Goal: Navigation & Orientation: Find specific page/section

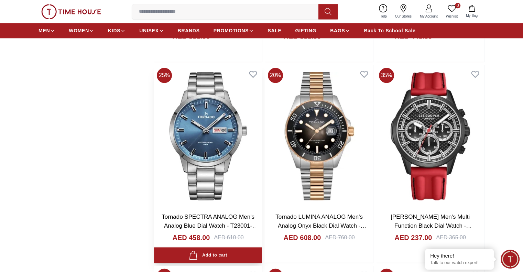
scroll to position [893, 0]
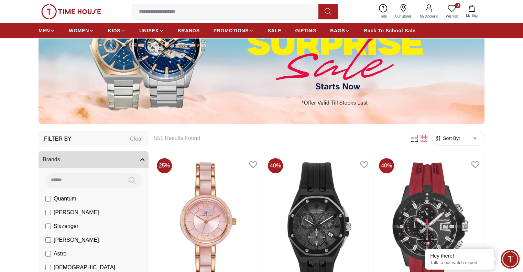
scroll to position [103, 0]
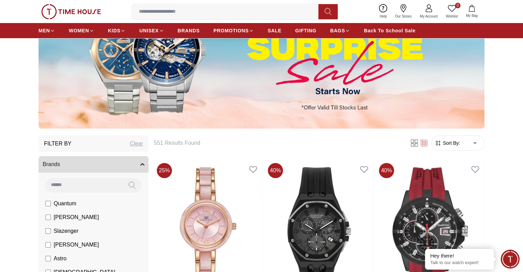
click at [139, 167] on button "Brands" at bounding box center [93, 164] width 110 height 16
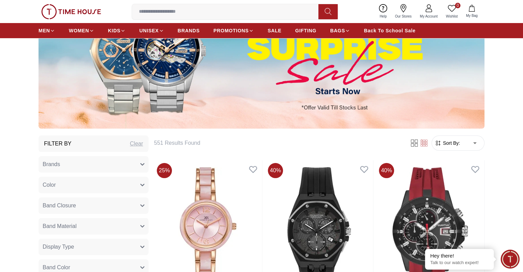
click at [139, 167] on button "Brands" at bounding box center [93, 164] width 110 height 16
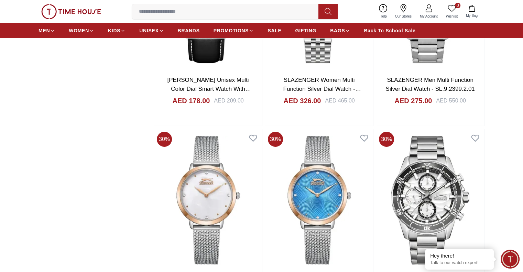
scroll to position [2749, 0]
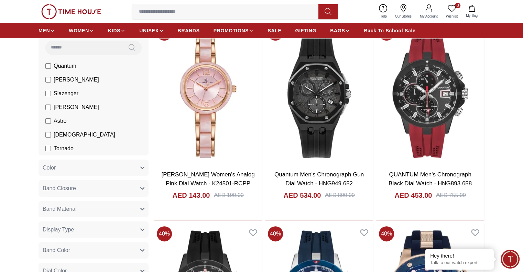
scroll to position [103, 0]
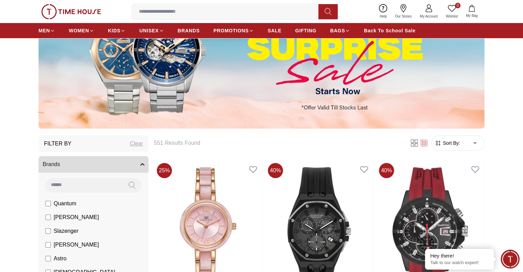
click at [146, 164] on button "Brands" at bounding box center [93, 164] width 110 height 16
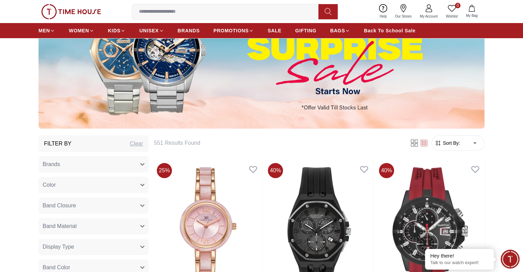
click at [144, 164] on button "Brands" at bounding box center [93, 164] width 110 height 16
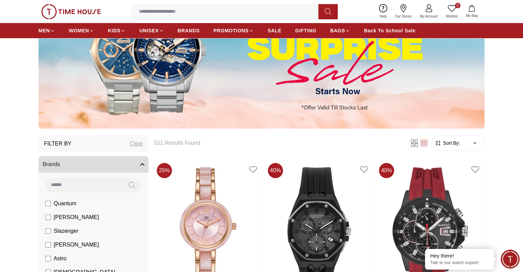
click at [167, 141] on h6 "551 Results Found" at bounding box center [277, 143] width 247 height 8
click at [137, 144] on div "Clear" at bounding box center [136, 143] width 13 height 8
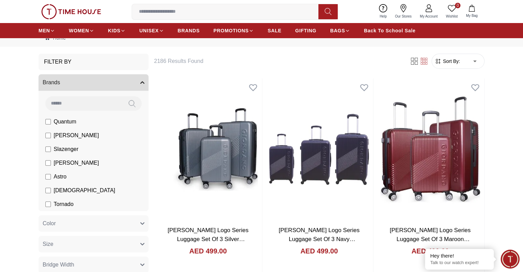
scroll to position [34, 0]
